Goal: Information Seeking & Learning: Find specific fact

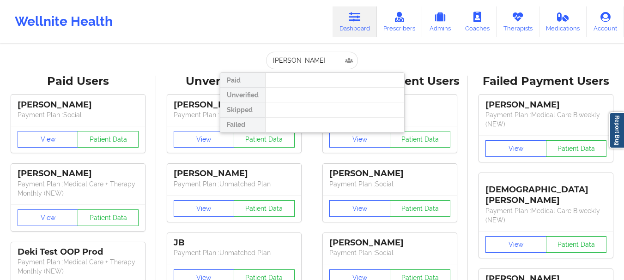
type input "[PERSON_NAME]"
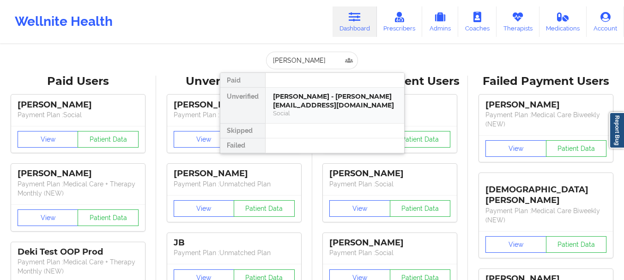
click at [313, 101] on div "[PERSON_NAME] - [PERSON_NAME][EMAIL_ADDRESS][DOMAIN_NAME]" at bounding box center [335, 100] width 124 height 17
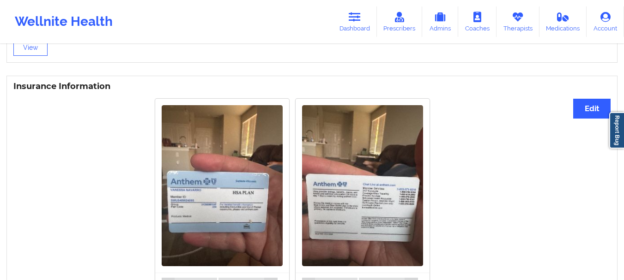
scroll to position [739, 0]
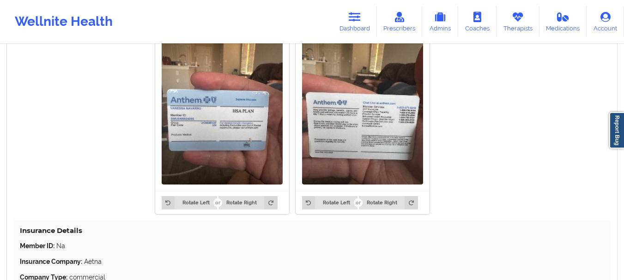
click at [231, 152] on img at bounding box center [222, 104] width 121 height 161
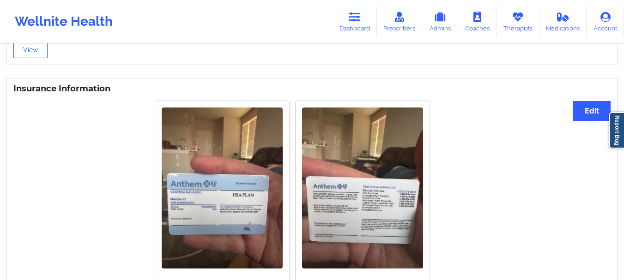
scroll to position [647, 0]
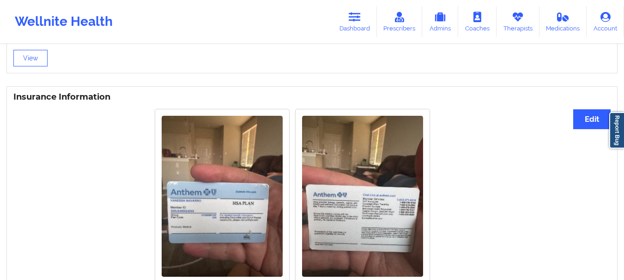
click at [248, 195] on img at bounding box center [222, 196] width 121 height 161
click at [242, 184] on img at bounding box center [222, 196] width 121 height 161
click at [583, 121] on button "Edit" at bounding box center [591, 120] width 37 height 20
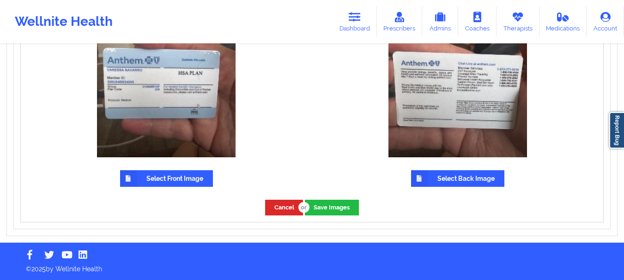
scroll to position [836, 0]
click at [288, 208] on button "Cancel" at bounding box center [284, 207] width 38 height 15
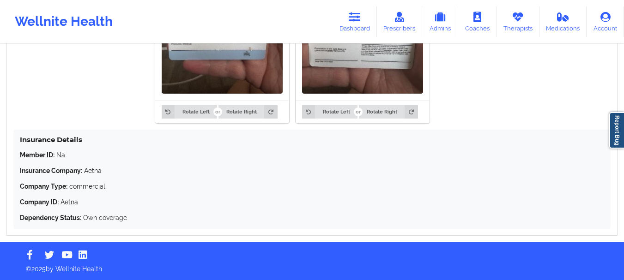
scroll to position [834, 0]
click at [98, 196] on div "Member ID: Na Insurance Company: Aetna Company Type: commercial Company ID: Aet…" at bounding box center [312, 187] width 585 height 72
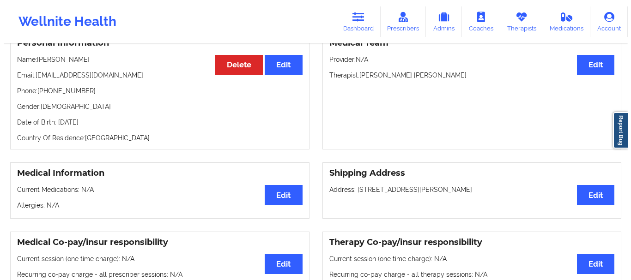
scroll to position [0, 0]
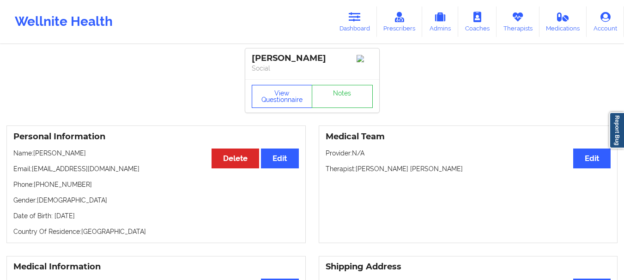
click at [274, 101] on button "View Questionnaire" at bounding box center [282, 96] width 61 height 23
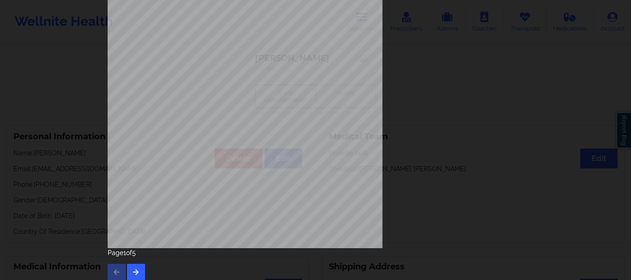
scroll to position [160, 0]
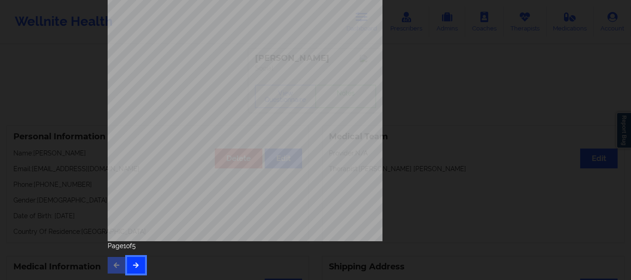
click at [139, 262] on button "button" at bounding box center [136, 265] width 18 height 17
click at [135, 262] on icon "button" at bounding box center [136, 265] width 8 height 6
click at [132, 264] on icon "button" at bounding box center [136, 265] width 8 height 6
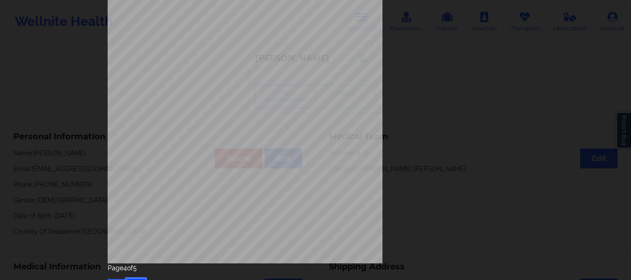
scroll to position [139, 0]
click at [524, 124] on div "Insurance company type details by patient commercial Insurance Member ID for pa…" at bounding box center [315, 85] width 429 height 434
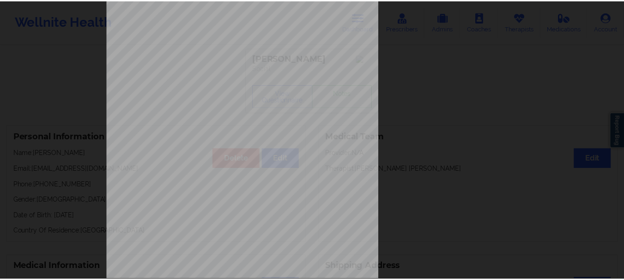
scroll to position [0, 0]
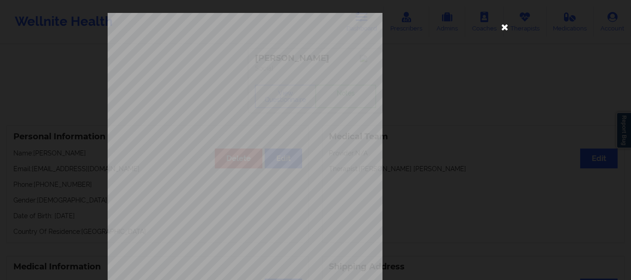
click at [503, 28] on icon at bounding box center [505, 26] width 15 height 15
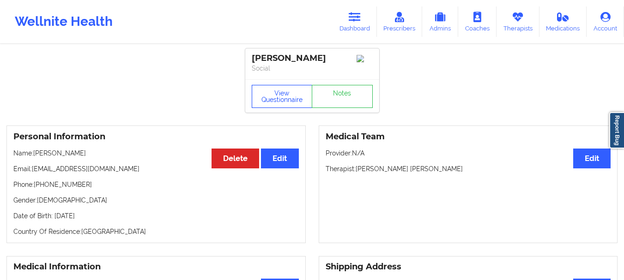
click at [280, 97] on button "View Questionnaire" at bounding box center [282, 96] width 61 height 23
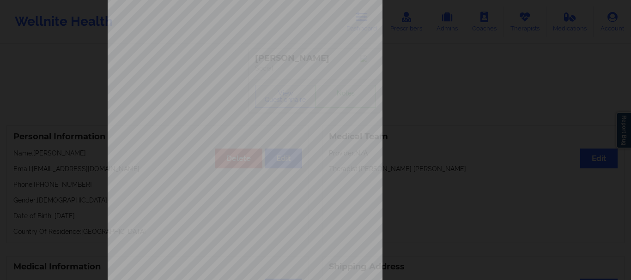
scroll to position [160, 0]
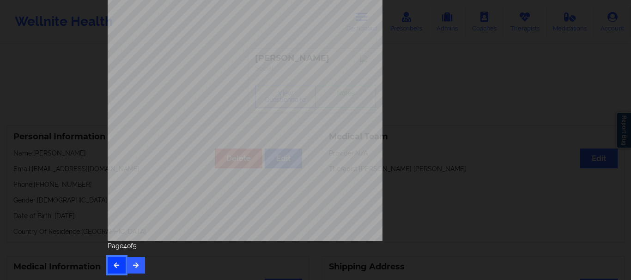
click at [113, 260] on button "button" at bounding box center [117, 265] width 18 height 17
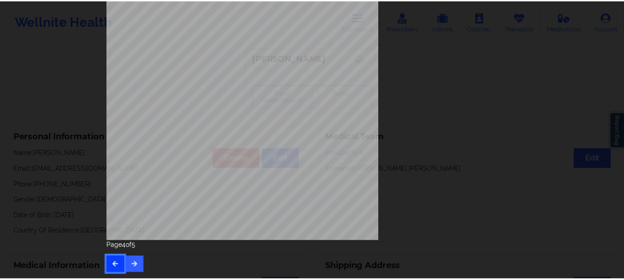
scroll to position [0, 0]
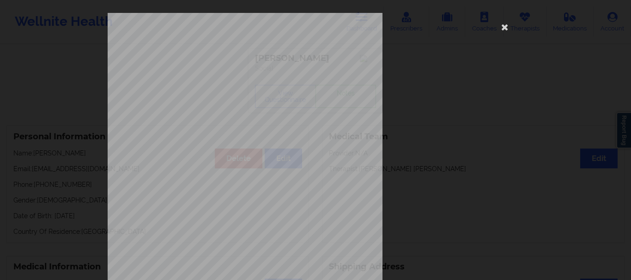
click at [407, 91] on div "Back cover of insurance image" at bounding box center [316, 207] width 416 height 389
click at [500, 29] on icon at bounding box center [505, 26] width 15 height 15
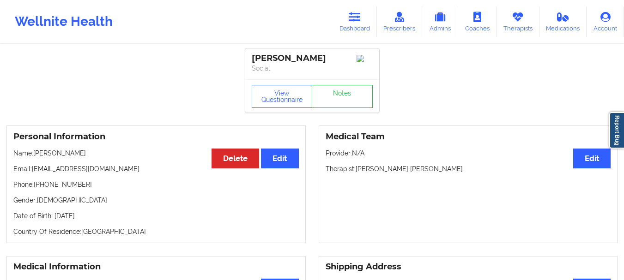
click at [355, 37] on div "Wellnite Health Dashboard Prescribers Admins Coaches Therapists Medications Acc…" at bounding box center [312, 21] width 624 height 37
click at [361, 22] on icon at bounding box center [355, 17] width 12 height 10
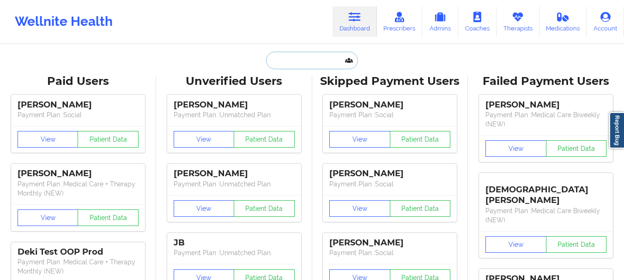
click at [317, 60] on input "text" at bounding box center [311, 61] width 91 height 18
paste input "[PERSON_NAME]"
type input "[PERSON_NAME]"
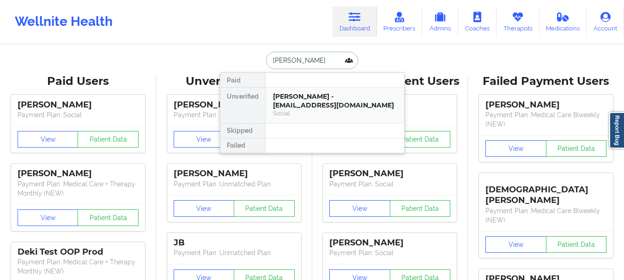
click at [311, 108] on div "[PERSON_NAME] - [EMAIL_ADDRESS][DOMAIN_NAME]" at bounding box center [335, 100] width 124 height 17
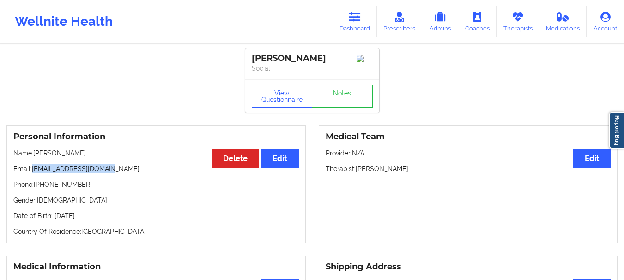
drag, startPoint x: 34, startPoint y: 171, endPoint x: 116, endPoint y: 172, distance: 81.8
click at [116, 172] on p "Email: [EMAIL_ADDRESS][DOMAIN_NAME]" at bounding box center [156, 169] width 286 height 9
copy p "[EMAIL_ADDRESS][DOMAIN_NAME]"
click at [361, 18] on icon at bounding box center [355, 17] width 12 height 10
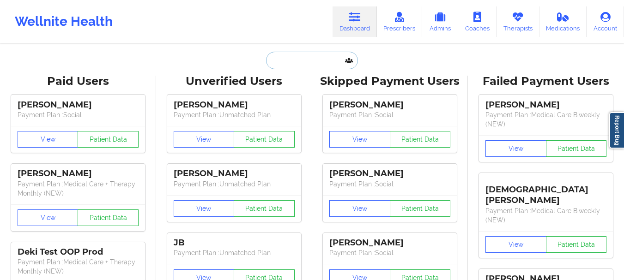
click at [297, 55] on input "text" at bounding box center [311, 61] width 91 height 18
paste input "[EMAIL_ADDRESS][DOMAIN_NAME]"
type input "[EMAIL_ADDRESS][DOMAIN_NAME]"
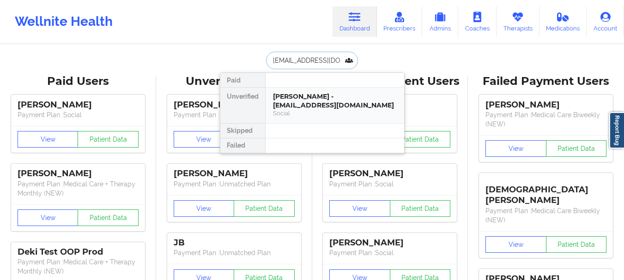
click at [302, 95] on div "[PERSON_NAME] - [EMAIL_ADDRESS][DOMAIN_NAME]" at bounding box center [335, 100] width 124 height 17
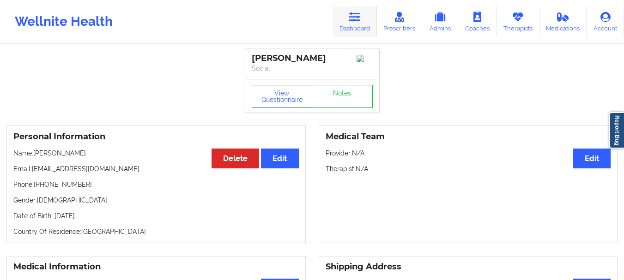
click at [363, 18] on link "Dashboard" at bounding box center [355, 21] width 44 height 30
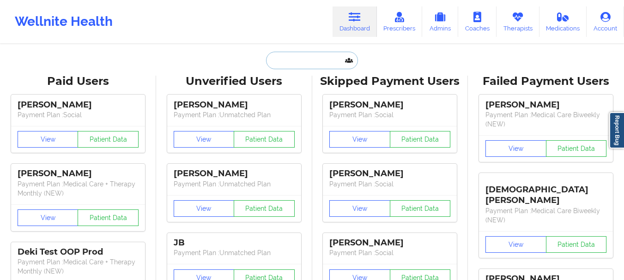
click at [310, 62] on input "text" at bounding box center [311, 61] width 91 height 18
paste input "[EMAIL_ADDRESS][DOMAIN_NAME]"
type input "[EMAIL_ADDRESS][DOMAIN_NAME]"
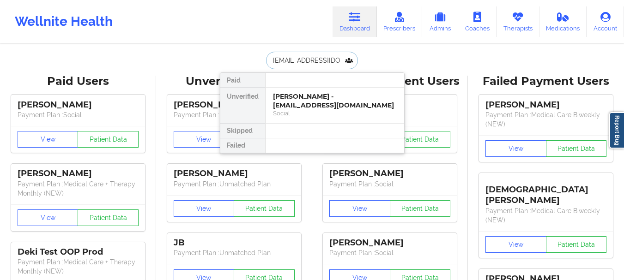
click at [310, 103] on div "[PERSON_NAME] - [EMAIL_ADDRESS][DOMAIN_NAME]" at bounding box center [335, 100] width 124 height 17
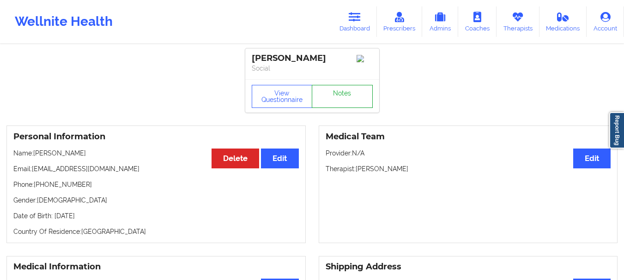
click at [328, 97] on link "Notes" at bounding box center [342, 96] width 61 height 23
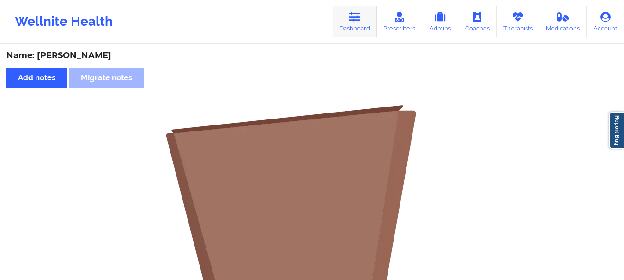
click at [358, 28] on link "Dashboard" at bounding box center [355, 21] width 44 height 30
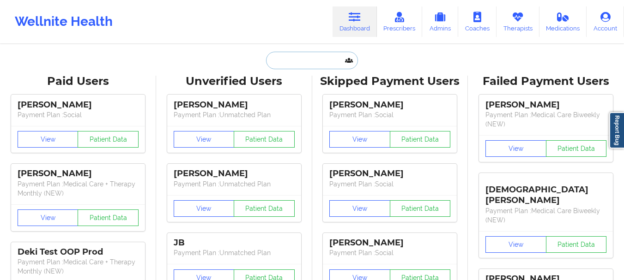
click at [307, 55] on input "text" at bounding box center [311, 61] width 91 height 18
paste input "[EMAIL_ADDRESS][DOMAIN_NAME]"
type input "[EMAIL_ADDRESS][DOMAIN_NAME]"
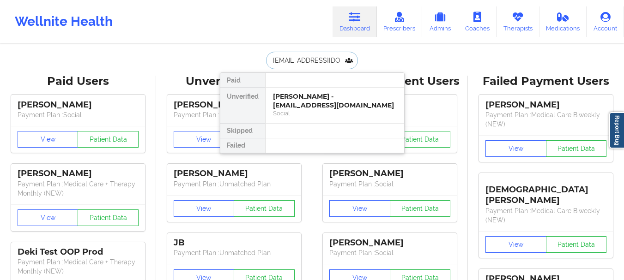
click at [320, 104] on div "[PERSON_NAME] - [EMAIL_ADDRESS][DOMAIN_NAME]" at bounding box center [335, 100] width 124 height 17
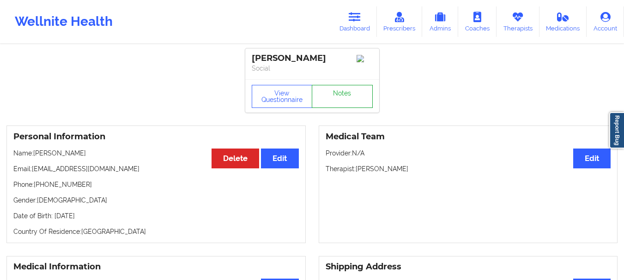
click at [331, 103] on link "Notes" at bounding box center [342, 96] width 61 height 23
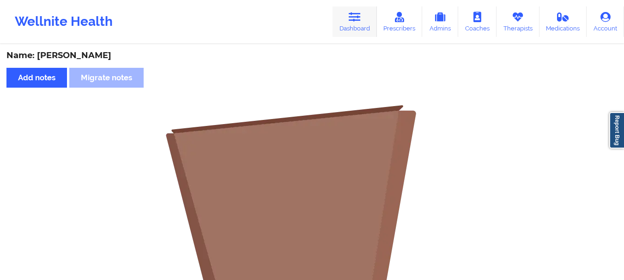
click at [361, 28] on link "Dashboard" at bounding box center [355, 21] width 44 height 30
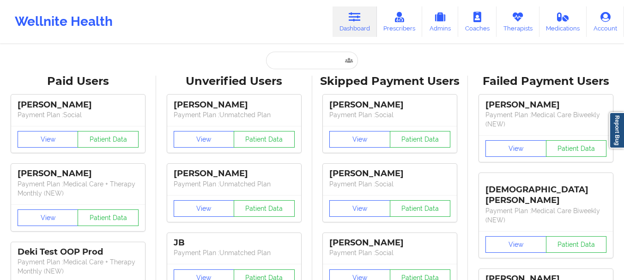
click at [296, 65] on input "text" at bounding box center [311, 61] width 91 height 18
paste input "[EMAIL_ADDRESS][DOMAIN_NAME]"
type input "[EMAIL_ADDRESS][DOMAIN_NAME]"
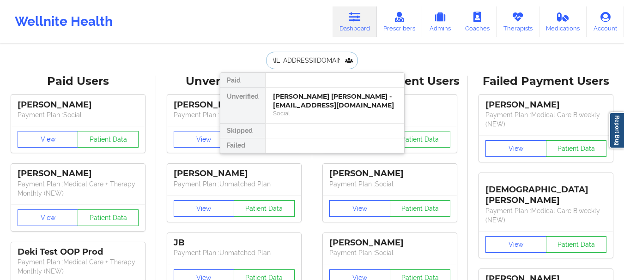
click at [346, 103] on div "[PERSON_NAME] [PERSON_NAME] - [EMAIL_ADDRESS][DOMAIN_NAME]" at bounding box center [335, 100] width 124 height 17
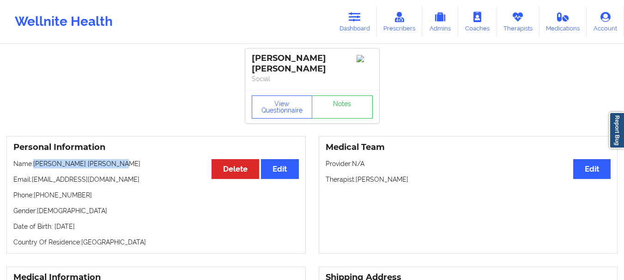
drag, startPoint x: 35, startPoint y: 165, endPoint x: 109, endPoint y: 165, distance: 73.9
click at [109, 165] on p "Name: [PERSON_NAME] [PERSON_NAME]" at bounding box center [156, 163] width 286 height 9
copy p "[PERSON_NAME] [PERSON_NAME]"
drag, startPoint x: 36, startPoint y: 163, endPoint x: 112, endPoint y: 164, distance: 76.7
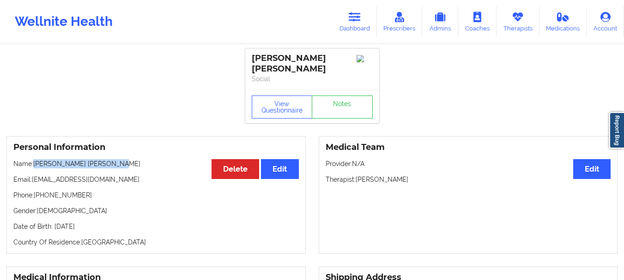
click at [112, 164] on p "Name: [PERSON_NAME] [PERSON_NAME]" at bounding box center [156, 163] width 286 height 9
copy p "[PERSON_NAME] [PERSON_NAME]"
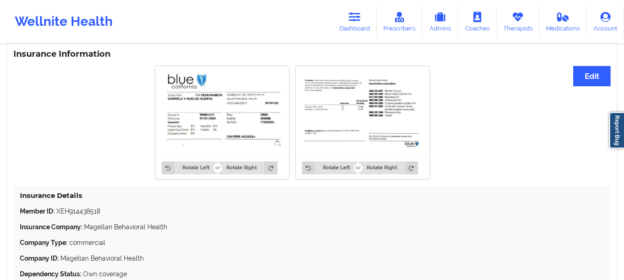
scroll to position [739, 0]
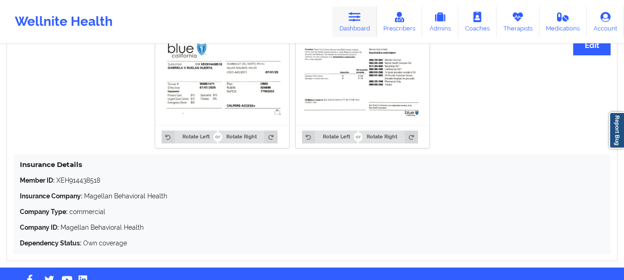
click at [350, 17] on link "Dashboard" at bounding box center [355, 21] width 44 height 30
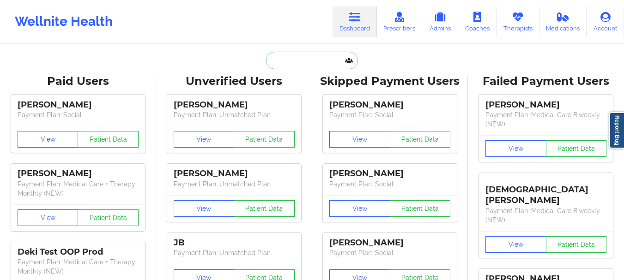
click at [299, 63] on input "text" at bounding box center [311, 61] width 91 height 18
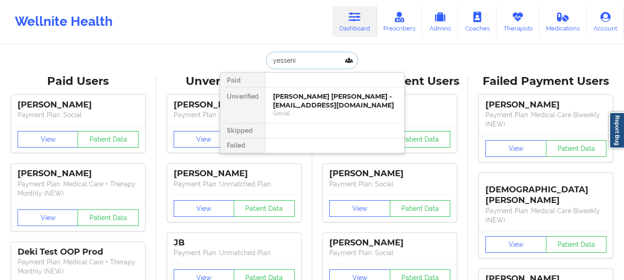
type input "[PERSON_NAME]"
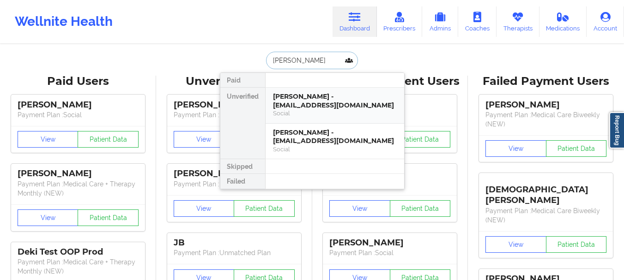
click at [318, 110] on div "Social" at bounding box center [335, 114] width 124 height 8
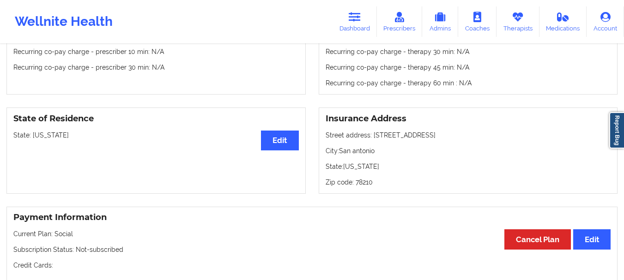
scroll to position [323, 0]
